Goal: Check status

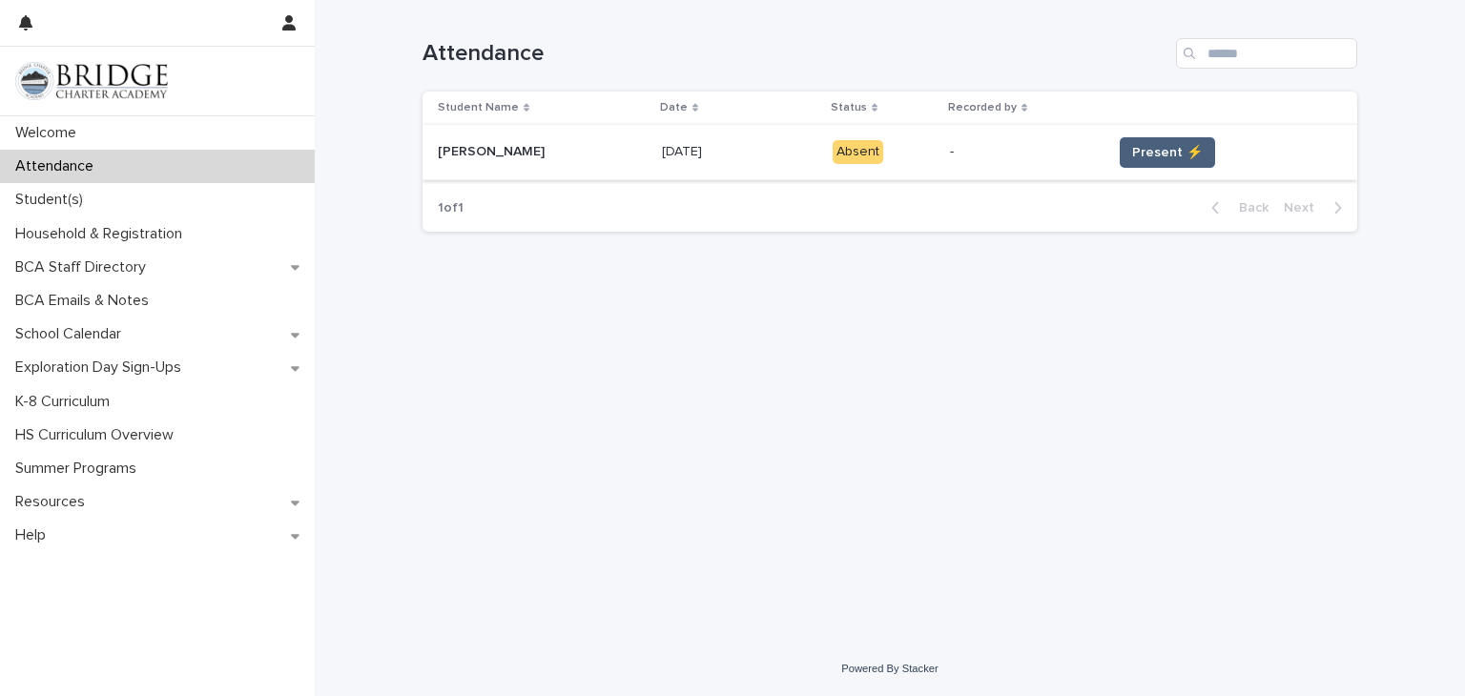
click at [1141, 139] on button "Present ⚡" at bounding box center [1167, 152] width 95 height 31
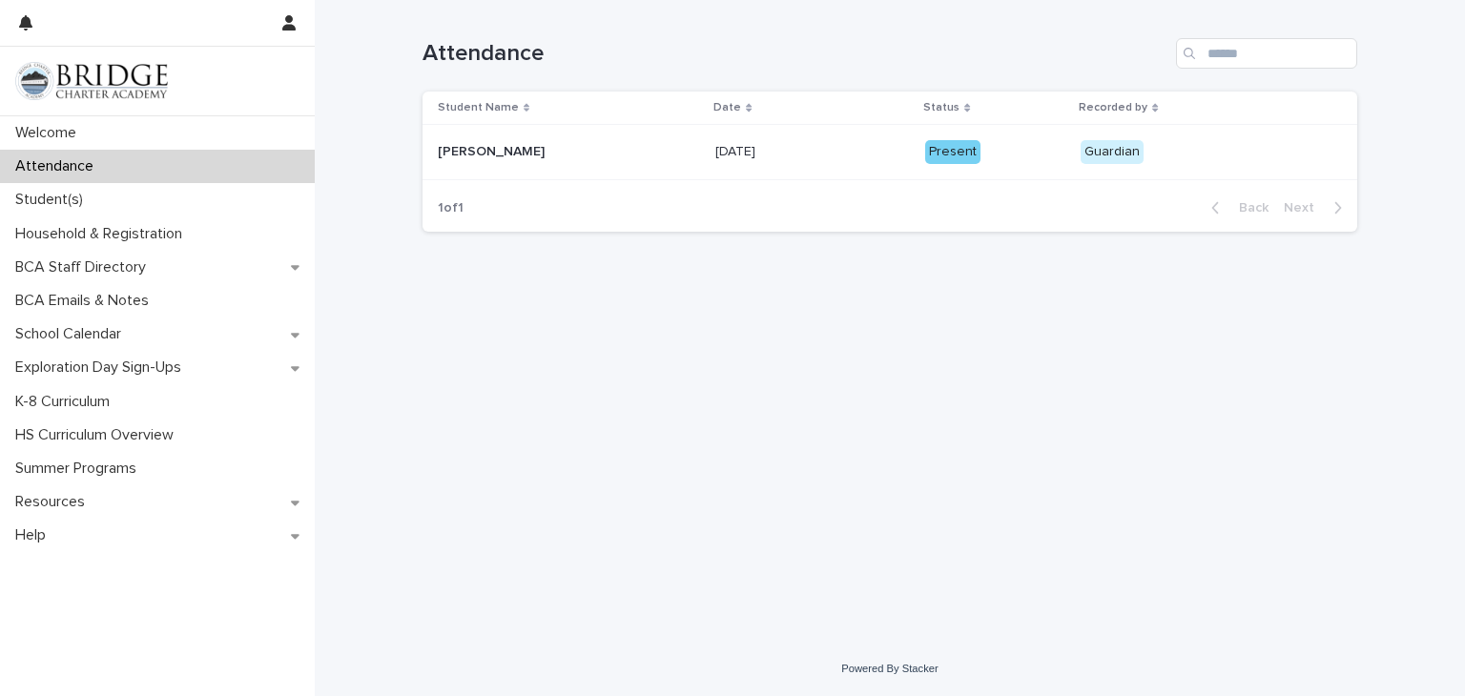
click at [1281, 381] on div "Loading... Saving… Loading... Saving… Attendance Student Name Date Status Recor…" at bounding box center [890, 297] width 954 height 594
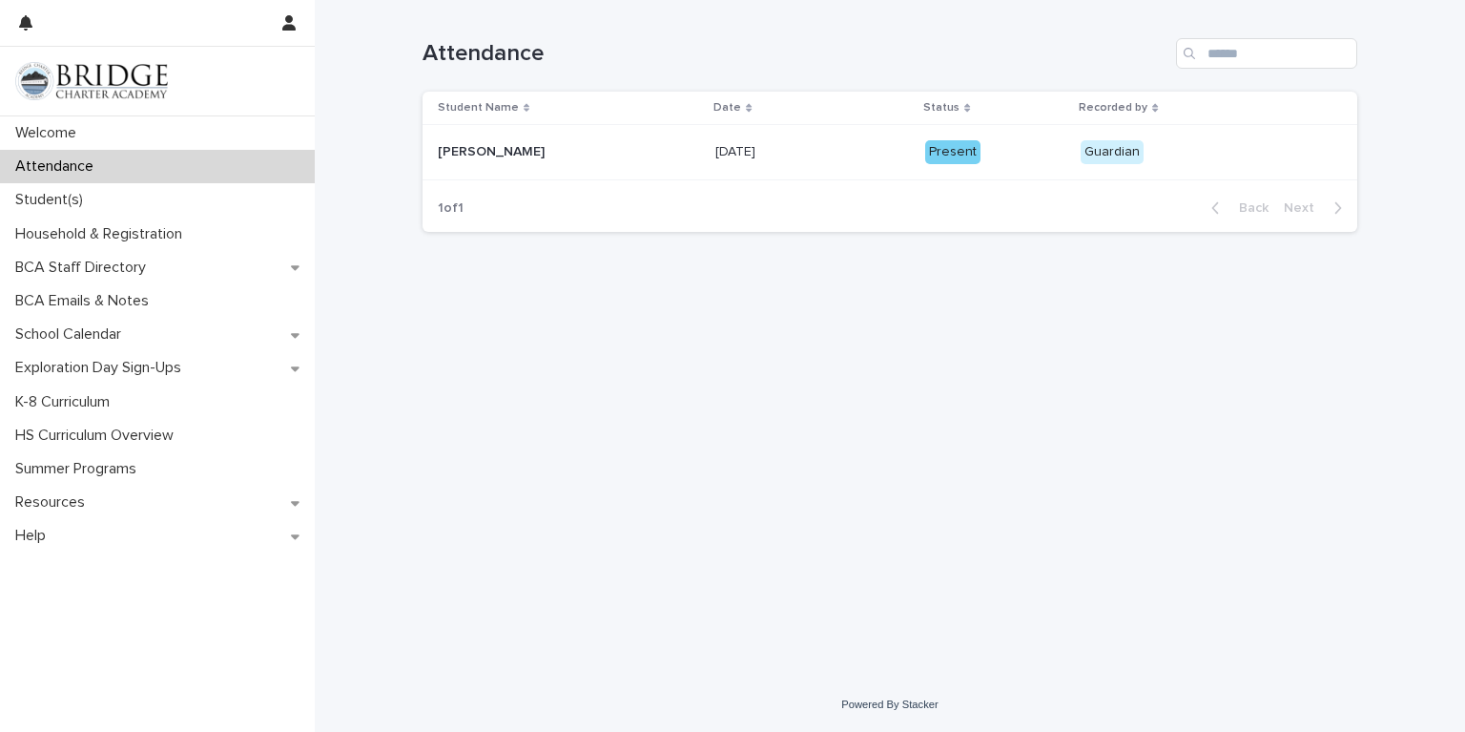
click at [602, 582] on div "Loading... Saving… Loading... Saving… Attendance Student Name Date Status Recor…" at bounding box center [890, 314] width 954 height 629
